Goal: Task Accomplishment & Management: Use online tool/utility

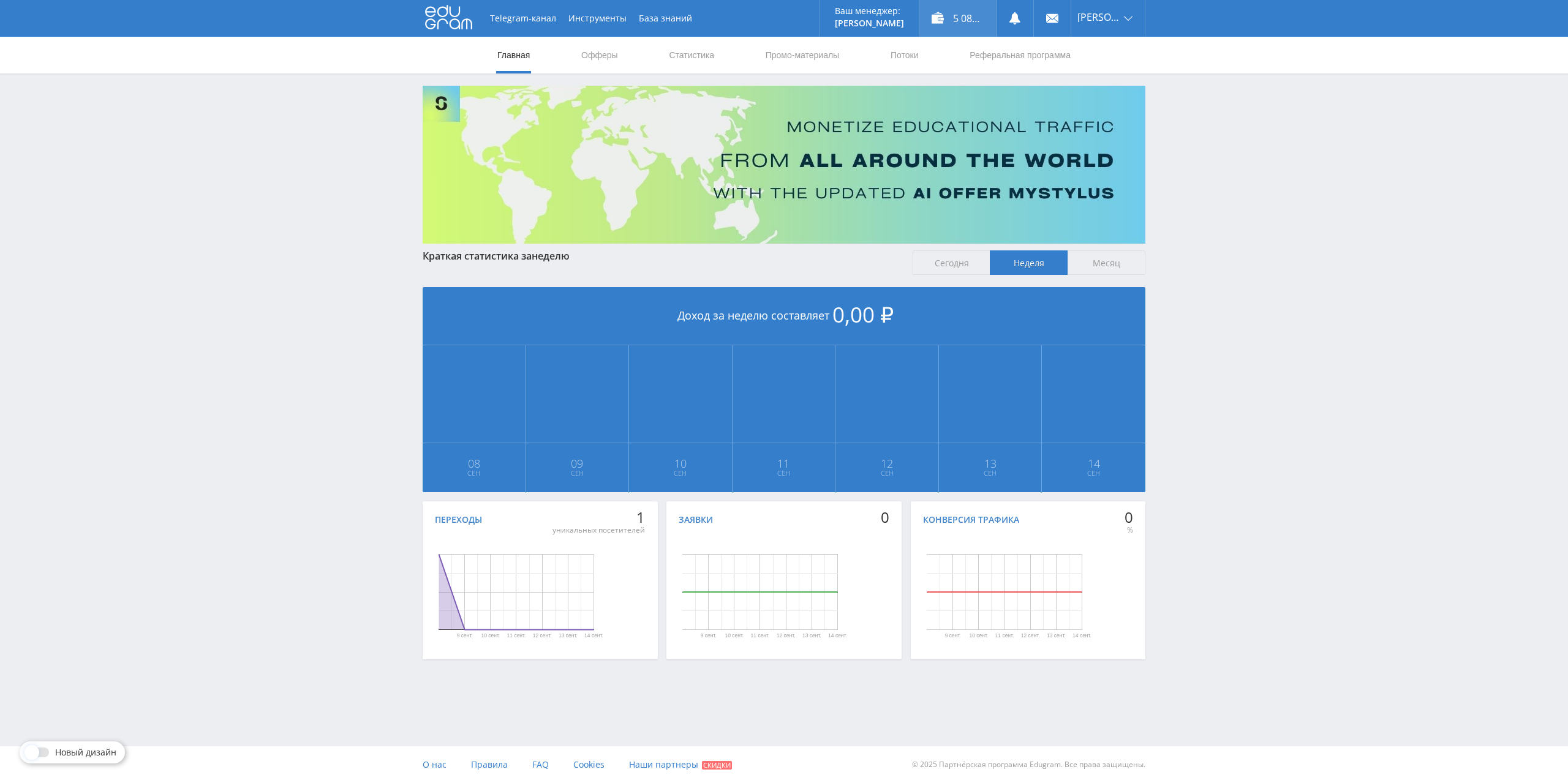
click at [983, 16] on div "5 081,00 ₽" at bounding box center [957, 18] width 77 height 37
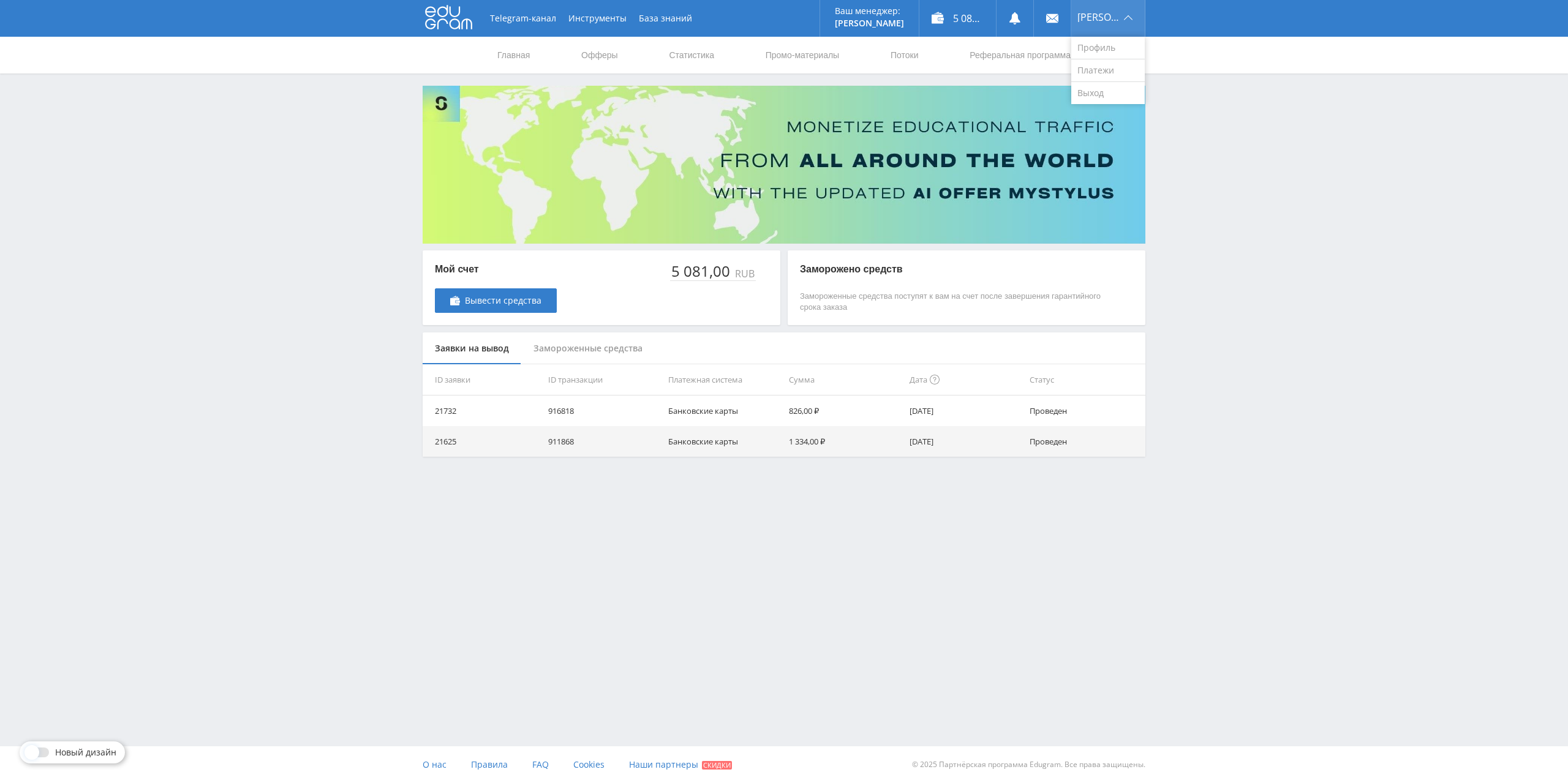
click at [1118, 17] on span "[PERSON_NAME]" at bounding box center [1099, 17] width 43 height 10
click at [782, 53] on link "Промо-материалы" at bounding box center [802, 55] width 76 height 37
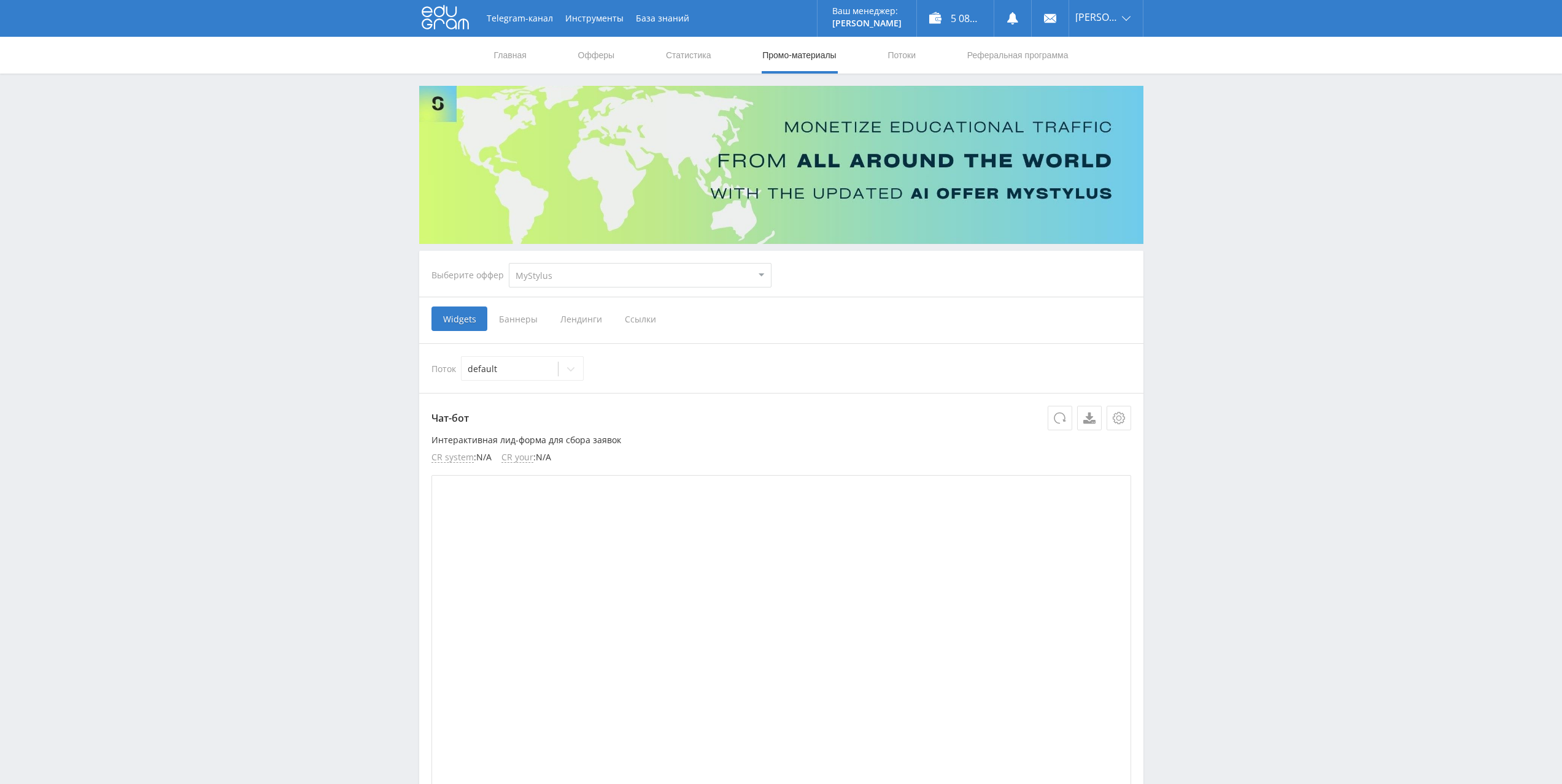
click at [575, 320] on span "Лендинги" at bounding box center [581, 318] width 64 height 24
click at [0, 0] on input "Лендинги" at bounding box center [0, 0] width 0 height 0
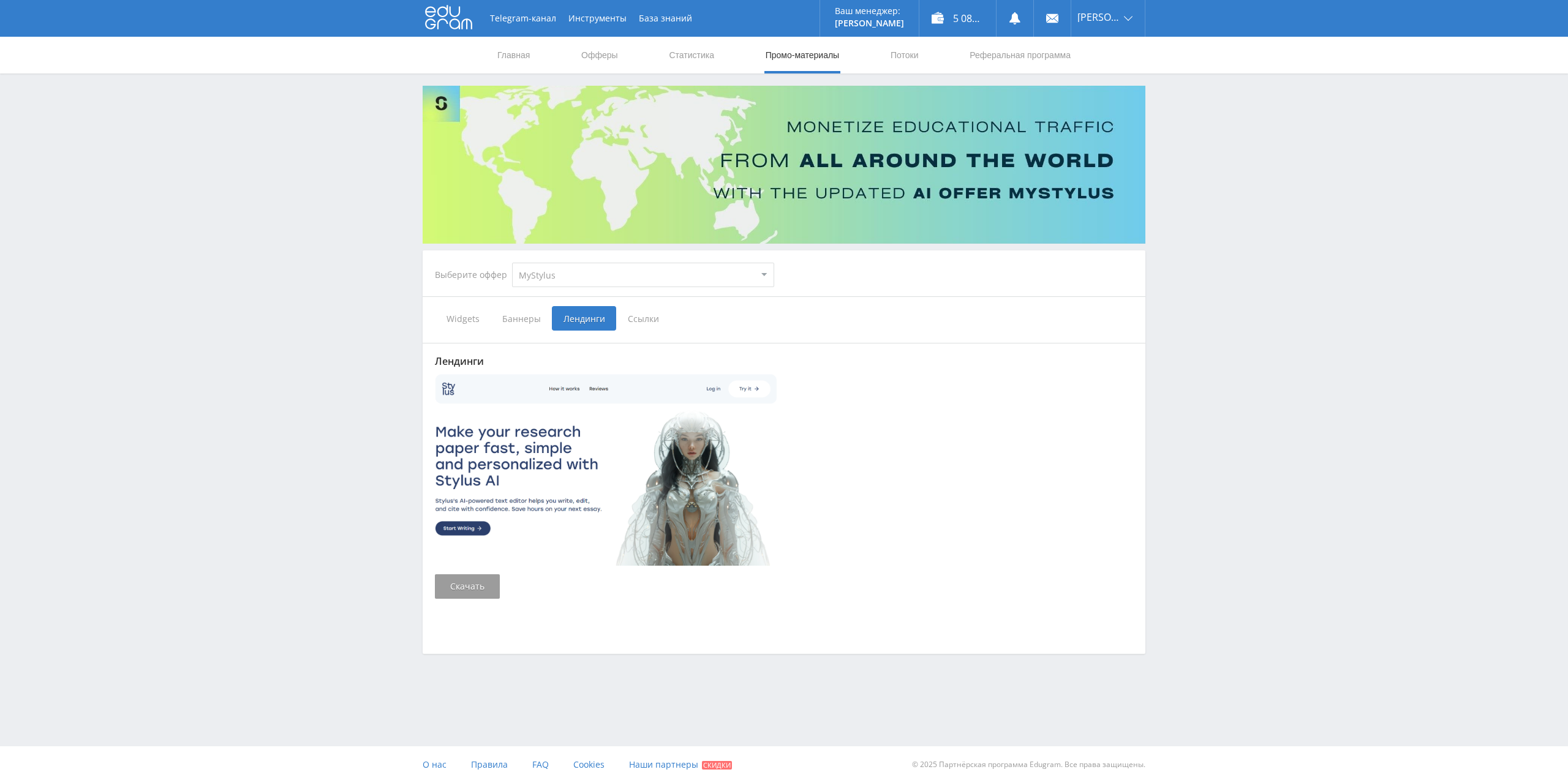
click at [516, 318] on span "Баннеры" at bounding box center [520, 318] width 61 height 24
click at [0, 0] on input "Баннеры" at bounding box center [0, 0] width 0 height 0
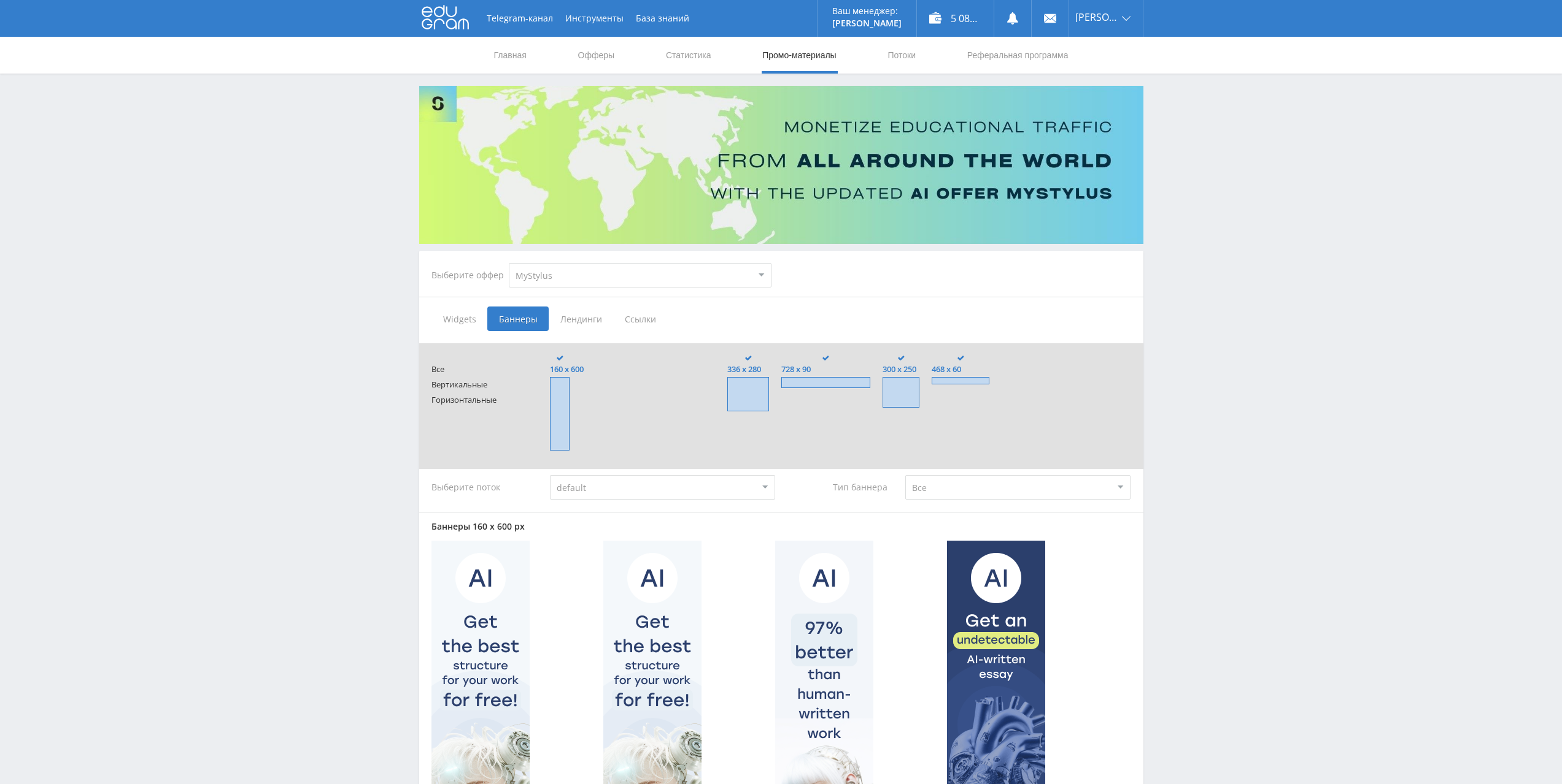
click at [458, 314] on span "Widgets" at bounding box center [459, 318] width 56 height 24
click at [0, 0] on input "Widgets" at bounding box center [0, 0] width 0 height 0
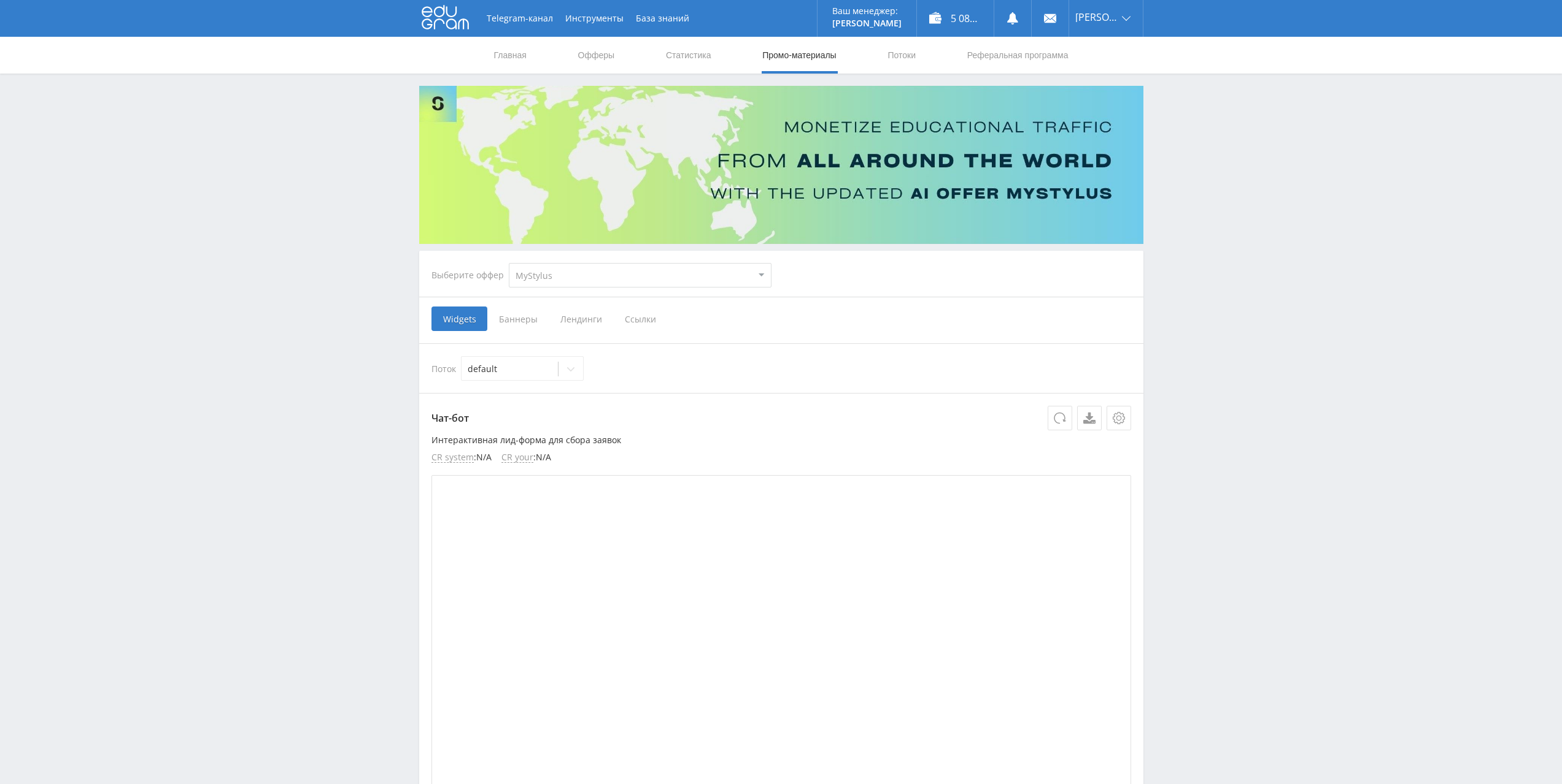
click at [627, 285] on select "MyStylus MyStylus - Revshare Кампус AI Studybay Автор24 Studybay [GEOGRAPHIC_DA…" at bounding box center [640, 275] width 263 height 24
select select "1"
click at [509, 263] on select "MyStylus MyStylus - Revshare Кампус AI Studybay Автор24 Studybay [GEOGRAPHIC_DA…" at bounding box center [640, 275] width 263 height 24
select select "1"
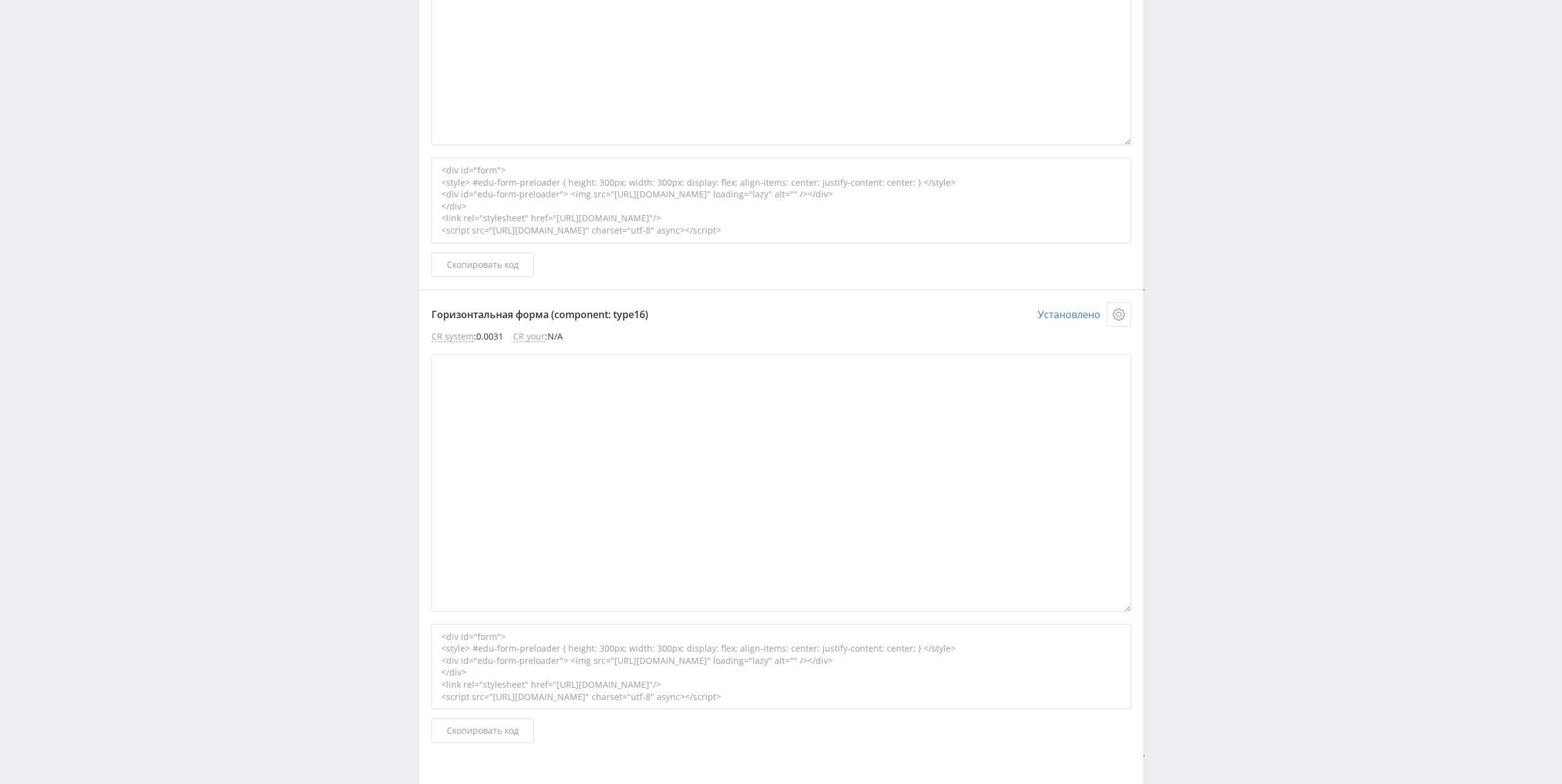
scroll to position [4563, 0]
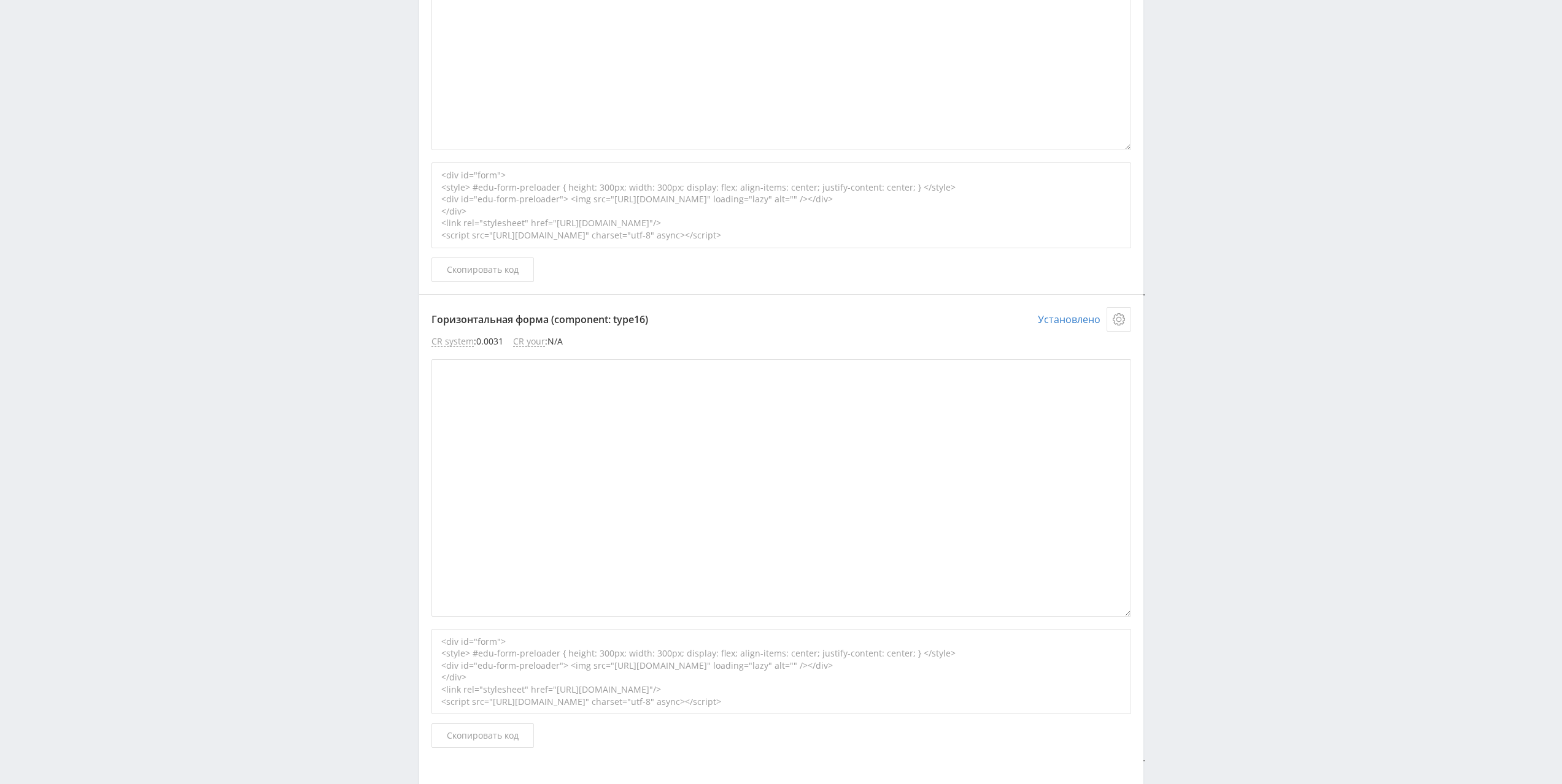
scroll to position [4379, 0]
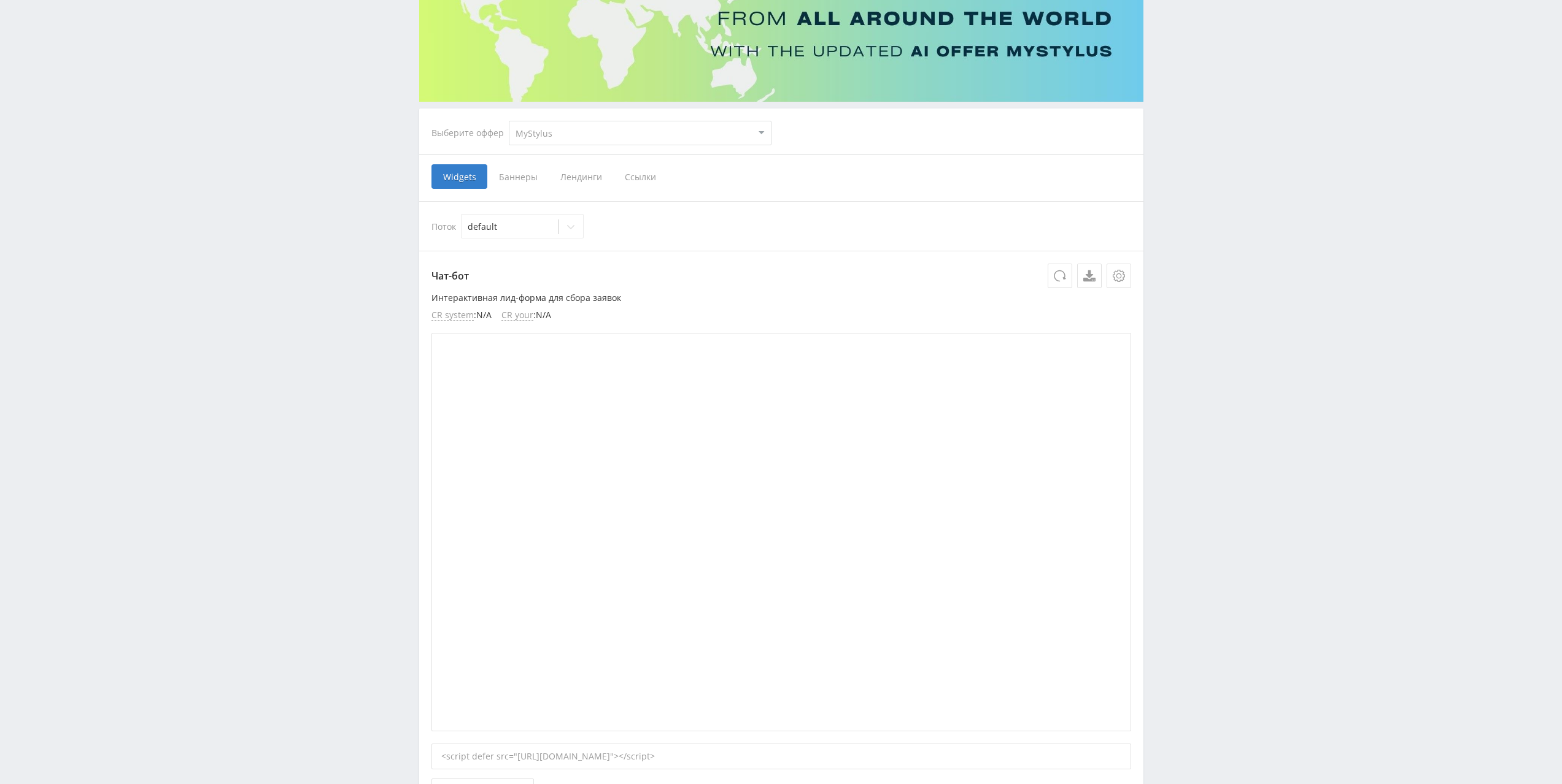
scroll to position [326, 0]
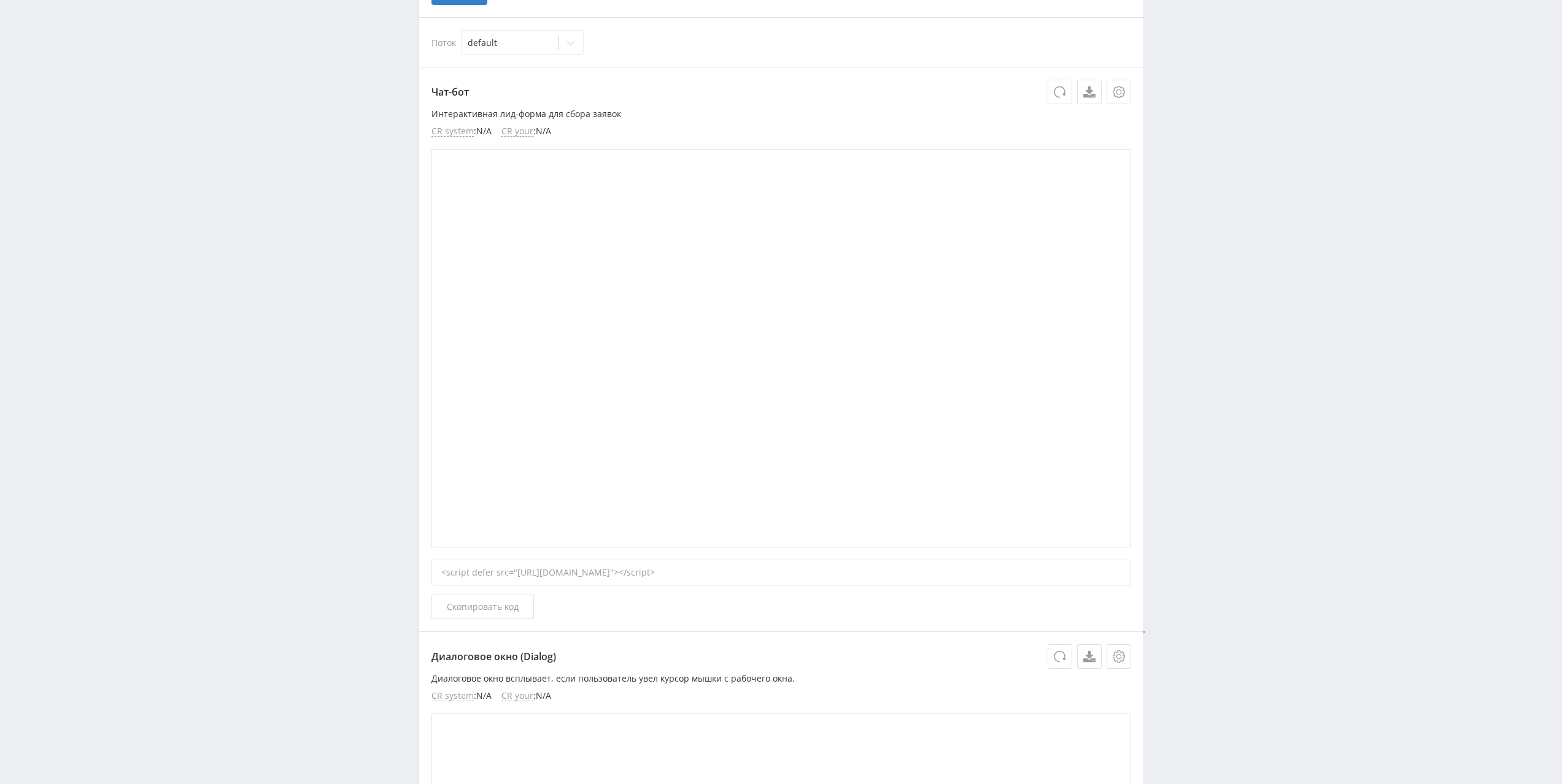
click at [811, 571] on div "<script defer src="[URL][DOMAIN_NAME]"></script>" at bounding box center [781, 572] width 700 height 26
click at [812, 572] on div "<script defer src="[URL][DOMAIN_NAME]"></script>" at bounding box center [781, 572] width 700 height 26
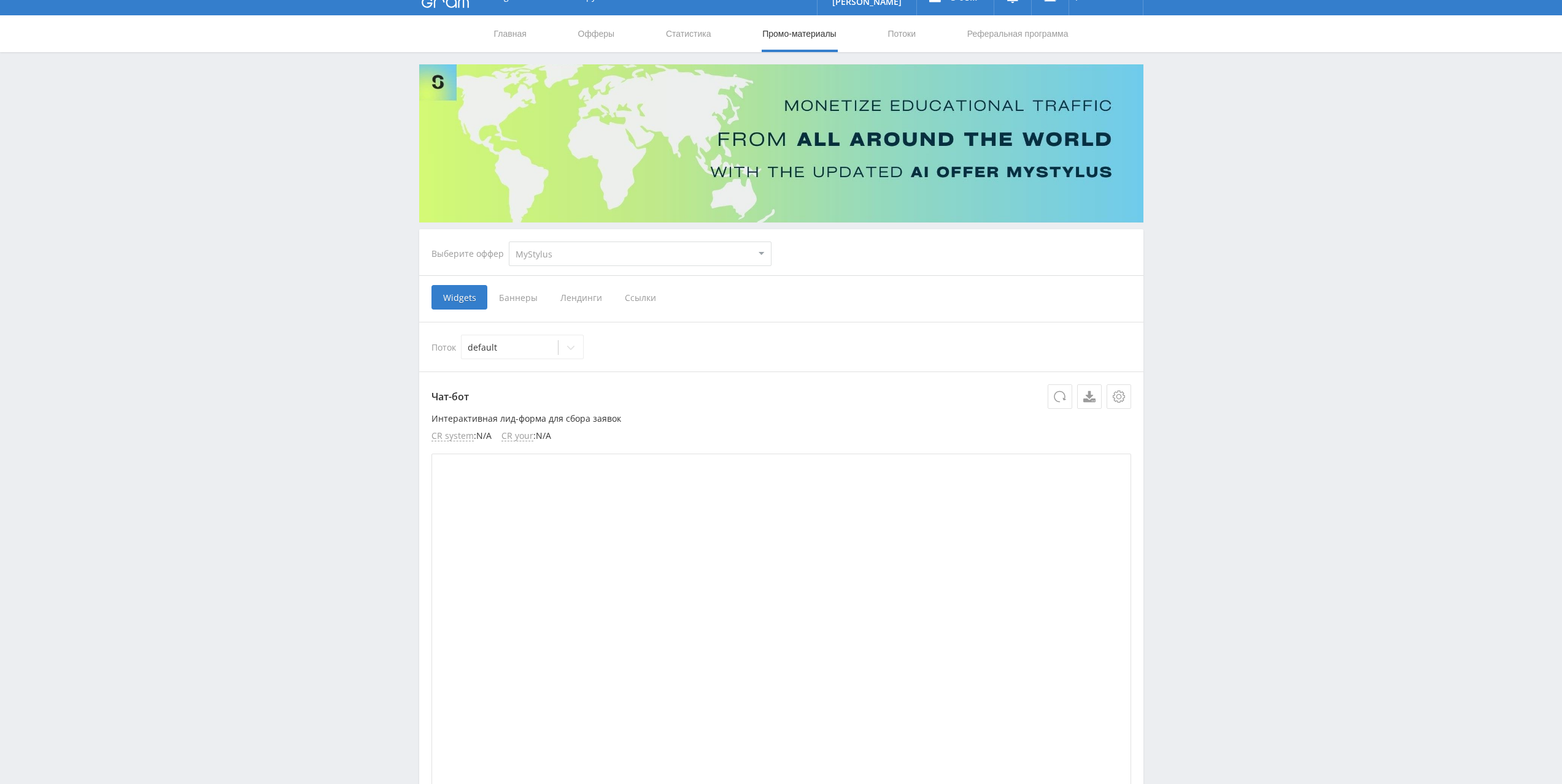
scroll to position [19, 0]
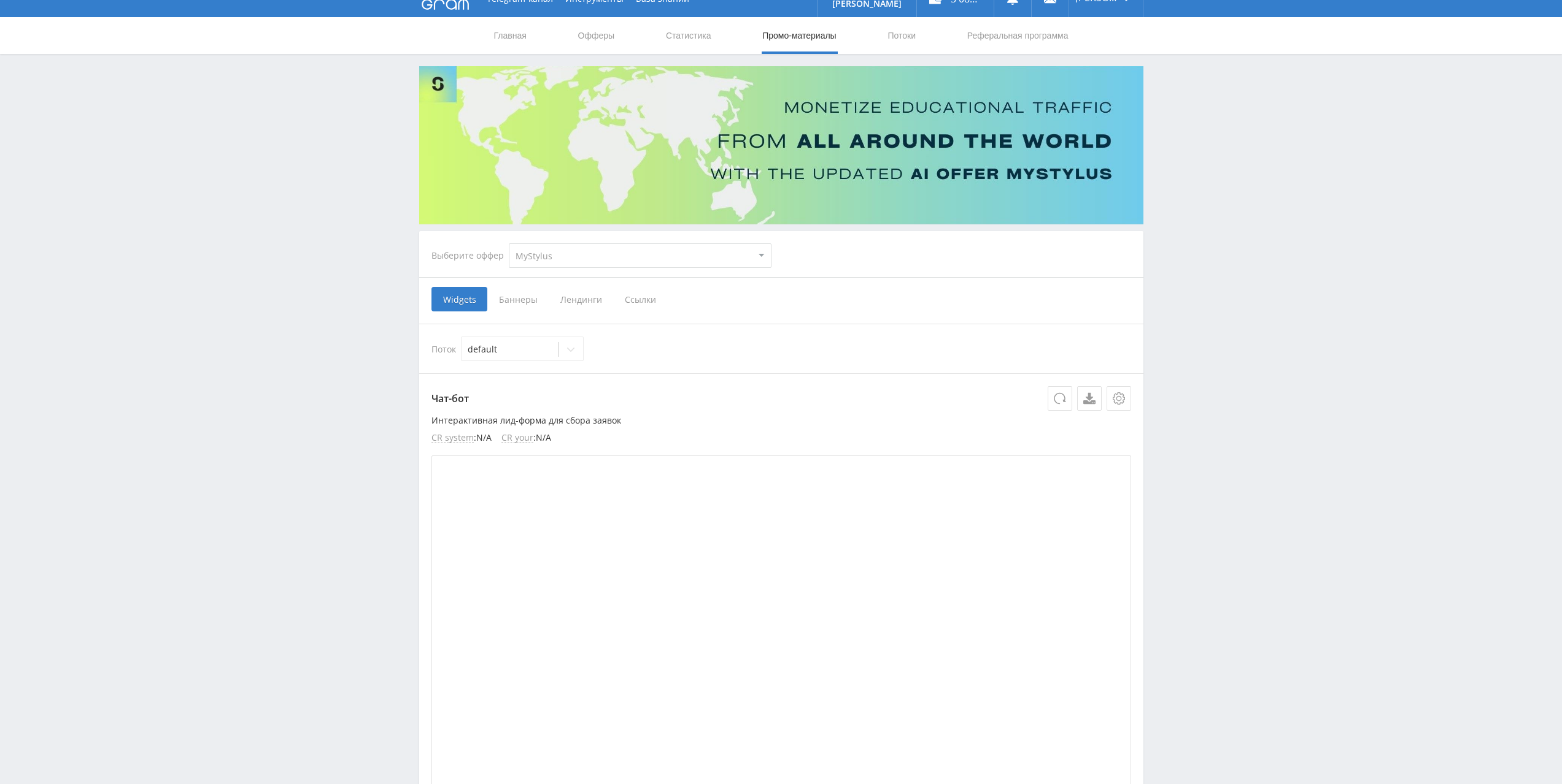
click at [649, 259] on select "MyStylus MyStylus - Revshare Кампус AI Studybay Автор24 Studybay [GEOGRAPHIC_DA…" at bounding box center [640, 255] width 263 height 24
select select "1"
click at [509, 244] on select "MyStylus MyStylus - Revshare Кампус AI Studybay Автор24 Studybay [GEOGRAPHIC_DA…" at bounding box center [640, 255] width 263 height 24
select select "1"
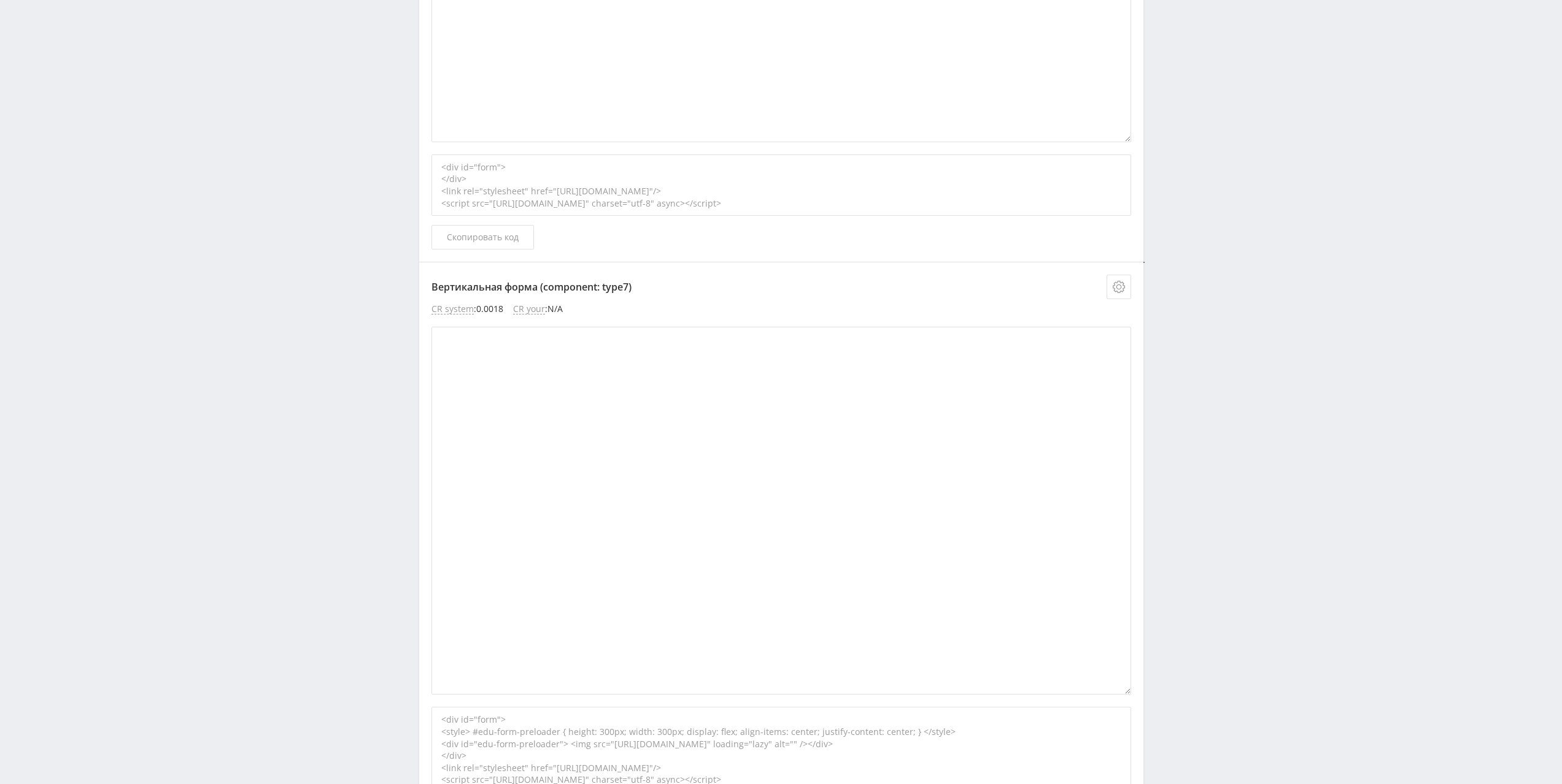
scroll to position [2968, 0]
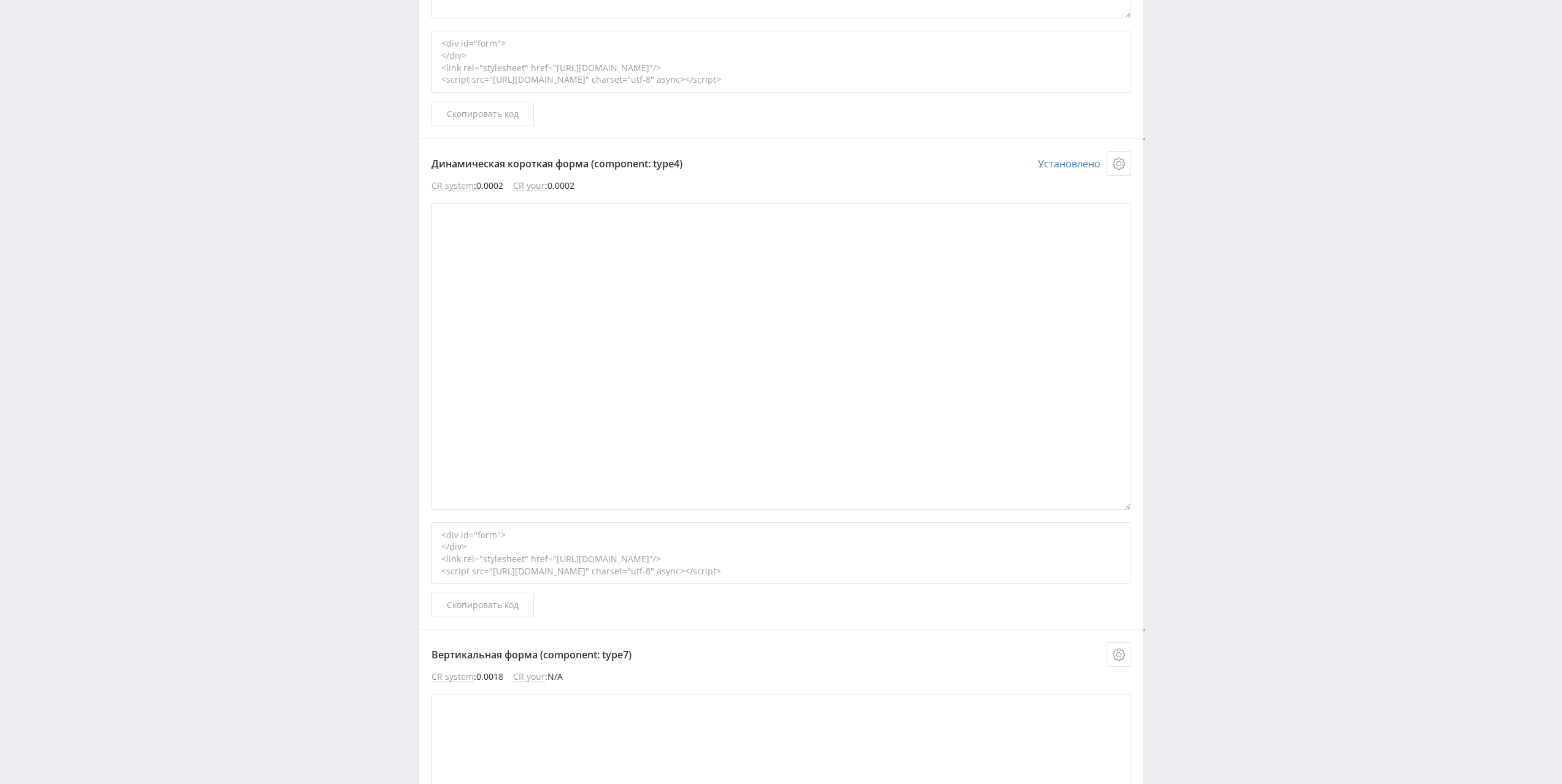
click at [421, 534] on div "Динамическая короткая форма (component: type4) Установлено CR system : 0.0002 C…" at bounding box center [781, 384] width 724 height 491
click at [467, 603] on span "Скопировать код" at bounding box center [482, 605] width 72 height 10
